Goal: Information Seeking & Learning: Understand process/instructions

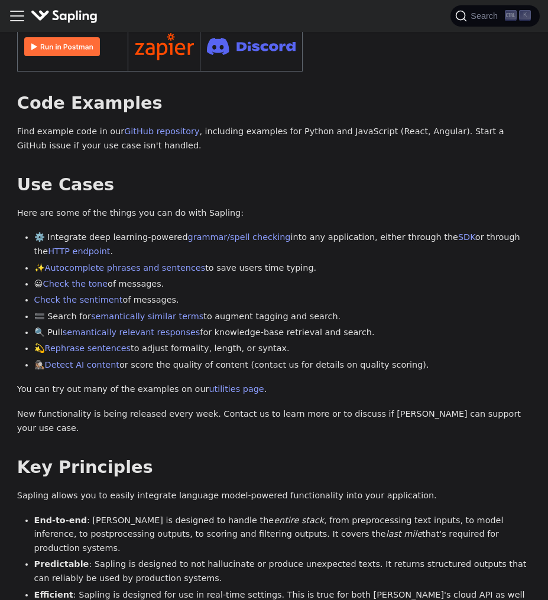
scroll to position [355, 0]
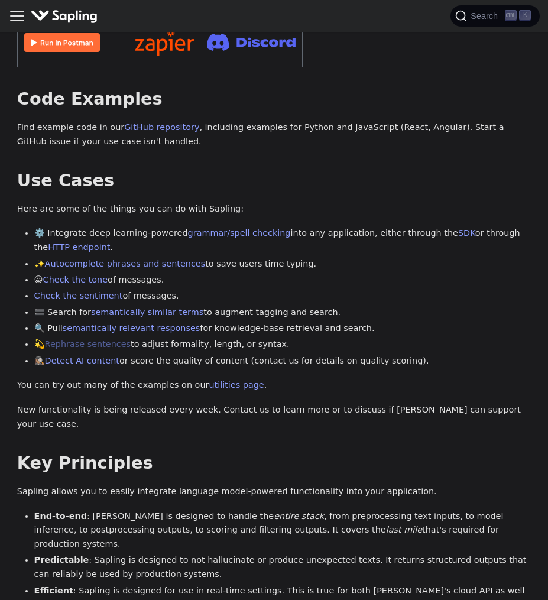
click at [79, 339] on link "Rephrase sentences" at bounding box center [88, 343] width 86 height 9
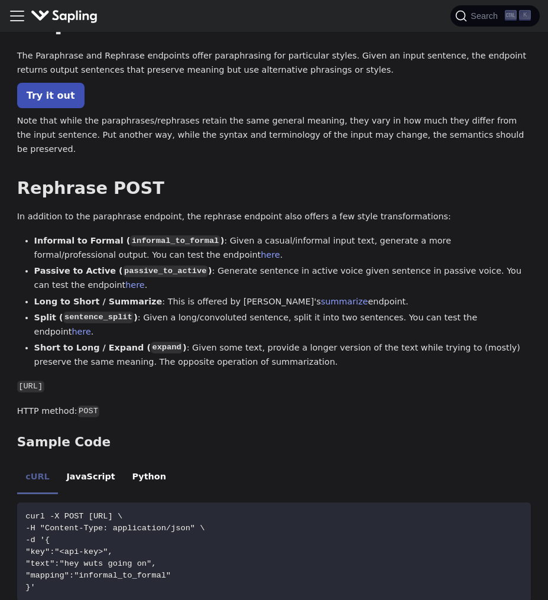
scroll to position [79, 0]
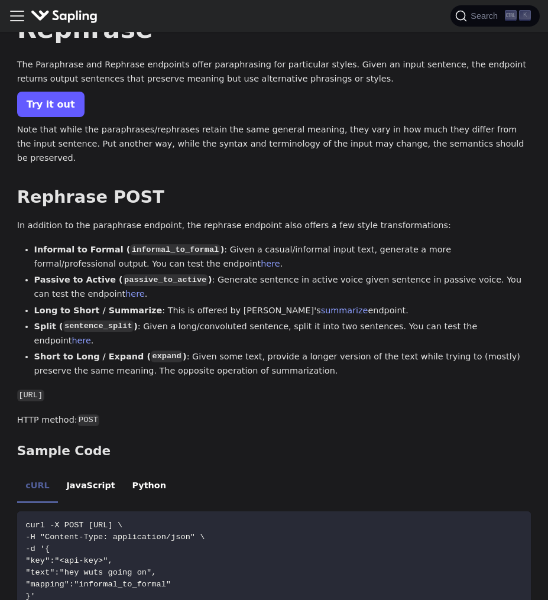
click at [56, 104] on link "Try it out" at bounding box center [50, 104] width 67 height 25
